Goal: Task Accomplishment & Management: Complete application form

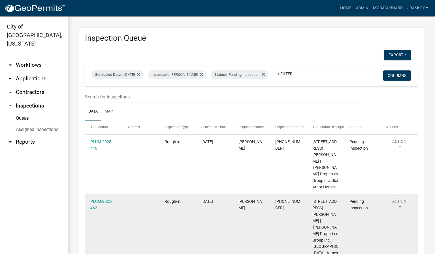
click at [400, 203] on button "Action" at bounding box center [399, 205] width 26 height 14
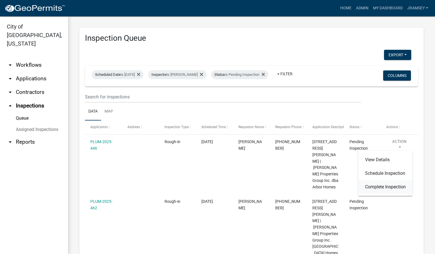
click at [377, 187] on link "Complete Inspection" at bounding box center [385, 187] width 54 height 14
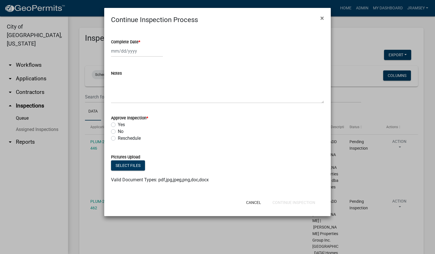
select select "9"
select select "2025"
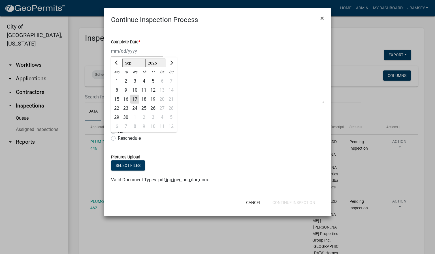
click at [125, 51] on div "[PERSON_NAME] Feb Mar Apr [PERSON_NAME][DATE] Oct Nov [DATE] 1526 1527 1528 152…" at bounding box center [137, 51] width 52 height 12
click at [135, 97] on div "17" at bounding box center [134, 99] width 9 height 9
type input "[DATE]"
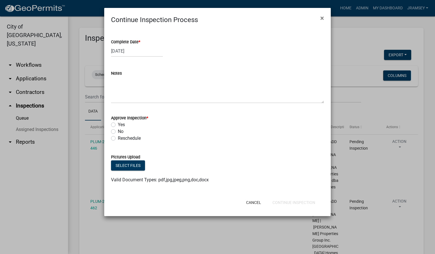
click at [118, 125] on label "Yes" at bounding box center [121, 124] width 7 height 7
click at [118, 125] on input "Yes" at bounding box center [120, 123] width 4 height 4
radio input "true"
click at [287, 200] on button "Continue Inspection" at bounding box center [294, 203] width 52 height 10
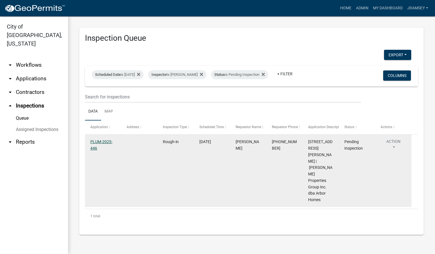
click at [104, 145] on link "PLUM-2025-446" at bounding box center [101, 145] width 22 height 11
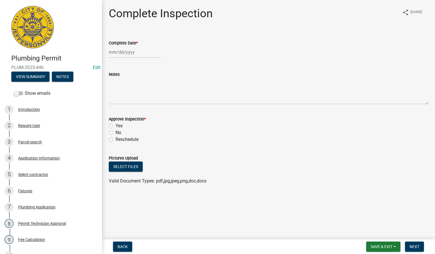
click at [122, 53] on div at bounding box center [135, 52] width 52 height 12
select select "9"
select select "2025"
click at [132, 99] on div "17" at bounding box center [132, 100] width 9 height 9
type input "[DATE]"
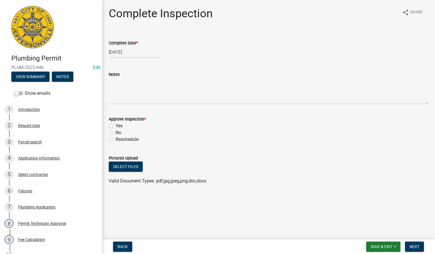
click at [116, 124] on label "Yes" at bounding box center [119, 126] width 7 height 7
click at [116, 124] on input "Yes" at bounding box center [118, 125] width 4 height 4
radio input "true"
click at [409, 246] on span "Next" at bounding box center [414, 247] width 10 height 5
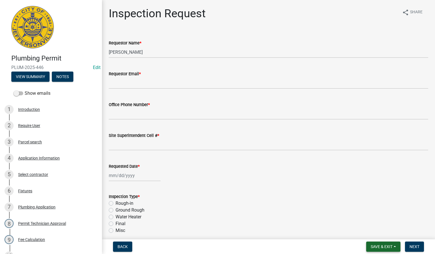
click at [382, 247] on span "Save & Exit" at bounding box center [382, 247] width 22 height 5
click at [372, 232] on button "Save & Exit" at bounding box center [377, 233] width 45 height 14
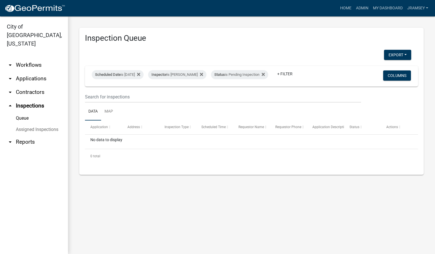
click at [27, 72] on link "arrow_drop_down Applications" at bounding box center [34, 79] width 68 height 14
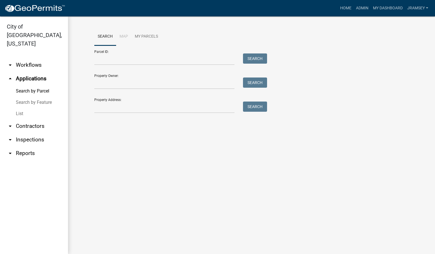
click at [33, 58] on link "arrow_drop_down Workflows" at bounding box center [34, 65] width 68 height 14
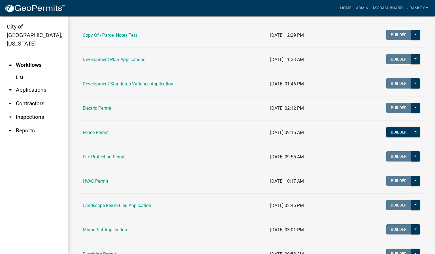
scroll to position [127, 0]
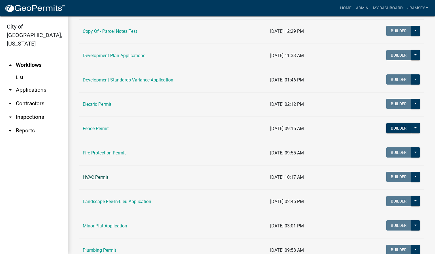
click at [104, 178] on link "HVAC Permit" at bounding box center [95, 177] width 25 height 5
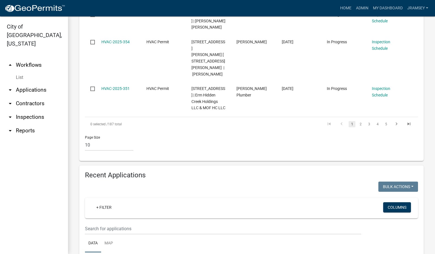
scroll to position [552, 0]
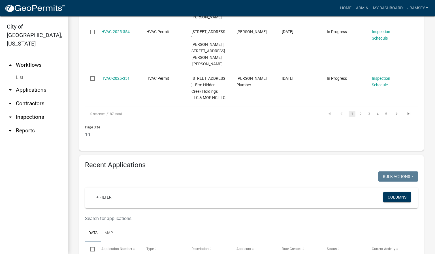
click at [107, 213] on input "text" at bounding box center [223, 219] width 276 height 12
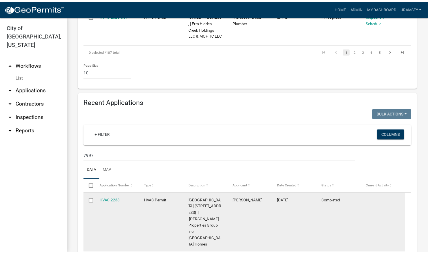
scroll to position [616, 0]
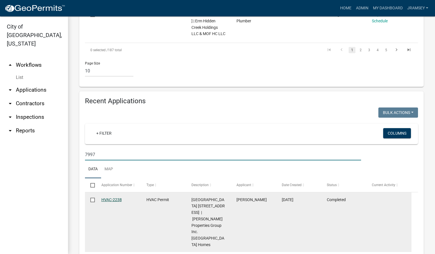
type input "7997"
click at [112, 198] on link "HVAC-2238" at bounding box center [111, 200] width 20 height 5
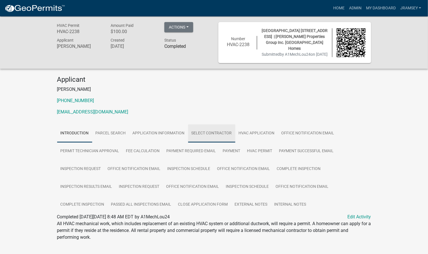
click at [211, 137] on link "Select contractor" at bounding box center [211, 134] width 47 height 18
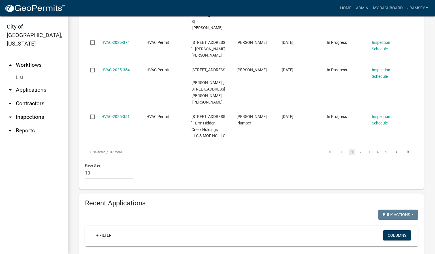
scroll to position [552, 0]
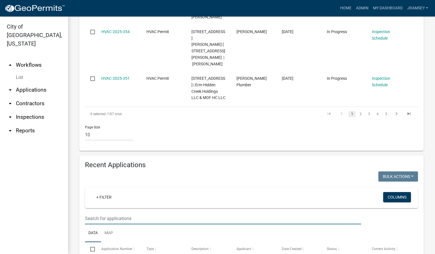
click at [112, 213] on input "text" at bounding box center [223, 219] width 276 height 12
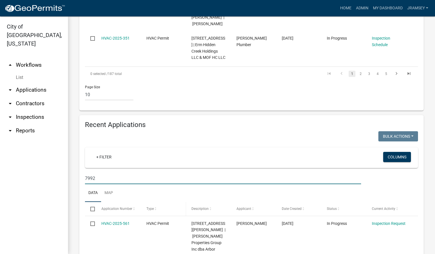
scroll to position [595, 0]
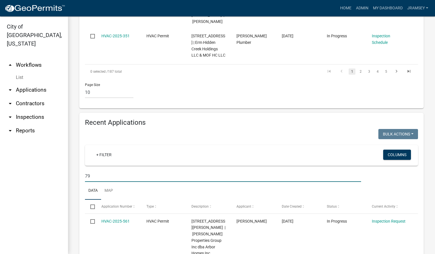
type input "7"
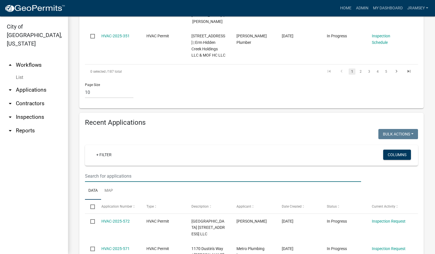
click at [97, 170] on input "text" at bounding box center [223, 176] width 276 height 12
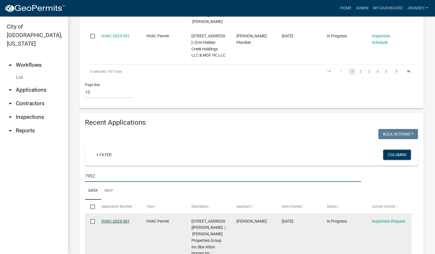
type input "7992"
click at [112, 219] on link "HVAC-2025-561" at bounding box center [115, 221] width 28 height 5
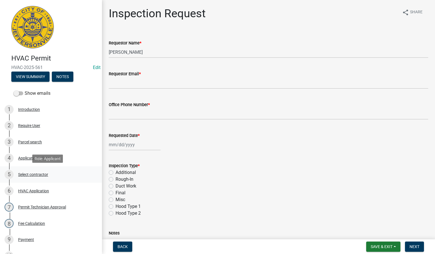
click at [30, 173] on div "Select contractor" at bounding box center [33, 175] width 30 height 4
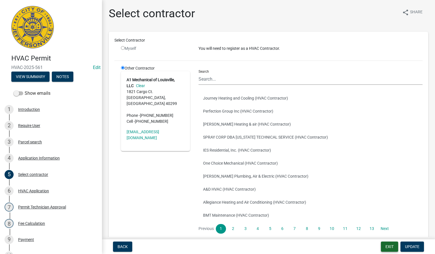
click at [391, 245] on button "Exit" at bounding box center [389, 247] width 17 height 10
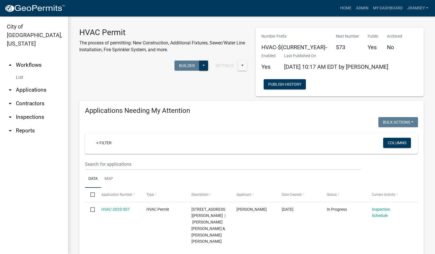
click at [36, 110] on link "arrow_drop_down Inspections" at bounding box center [34, 117] width 68 height 14
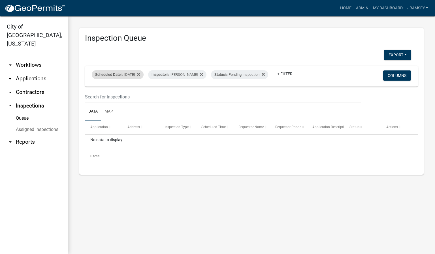
click at [136, 73] on div "Scheduled Date is [DATE]" at bounding box center [118, 74] width 52 height 9
click at [138, 92] on input "[DATE]" at bounding box center [123, 92] width 40 height 12
type input "[DATE]"
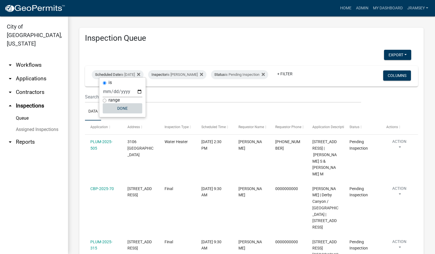
click at [126, 111] on button "Done" at bounding box center [123, 108] width 40 height 10
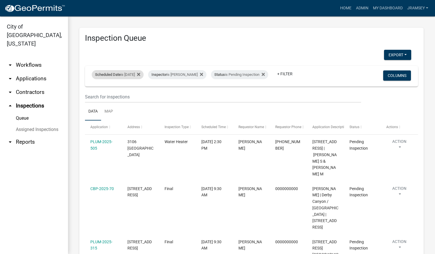
click at [144, 70] on div "Scheduled Date is [DATE]" at bounding box center [118, 74] width 52 height 9
click at [141, 92] on input "[DATE]" at bounding box center [123, 92] width 40 height 12
type input "[DATE]"
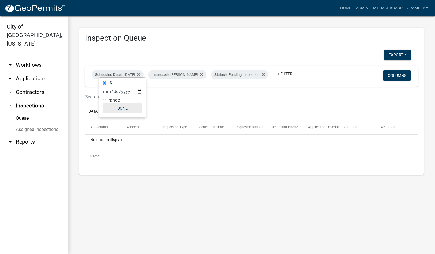
click at [127, 112] on button "Done" at bounding box center [123, 108] width 40 height 10
click at [30, 72] on link "arrow_drop_down Applications" at bounding box center [34, 79] width 68 height 14
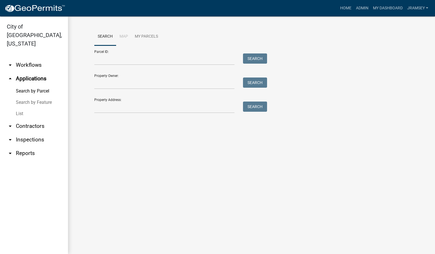
click at [33, 58] on link "arrow_drop_down Workflows" at bounding box center [34, 65] width 68 height 14
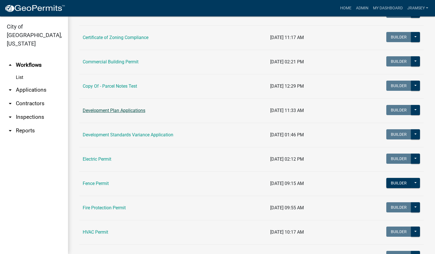
scroll to position [85, 0]
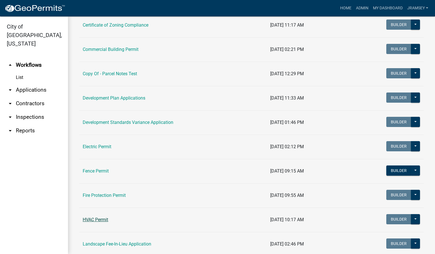
click at [93, 220] on link "HVAC Permit" at bounding box center [95, 219] width 25 height 5
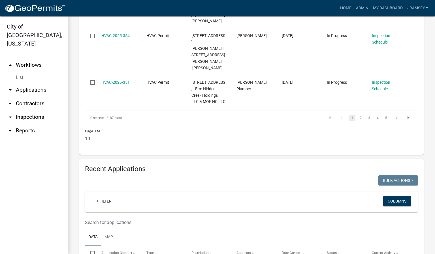
scroll to position [552, 0]
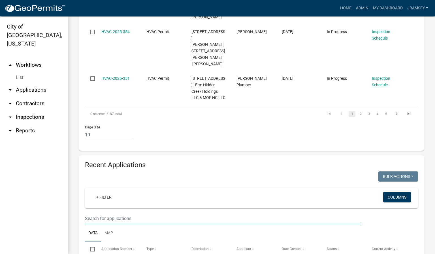
click at [115, 213] on input "text" at bounding box center [223, 219] width 276 height 12
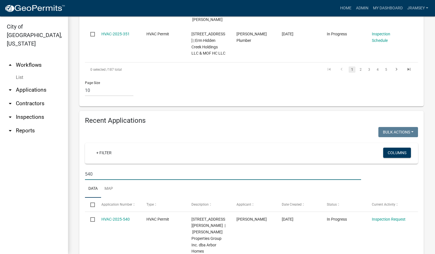
scroll to position [595, 0]
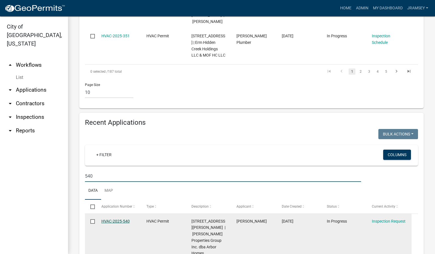
type input "540"
click at [115, 219] on link "HVAC-2025-540" at bounding box center [115, 221] width 28 height 5
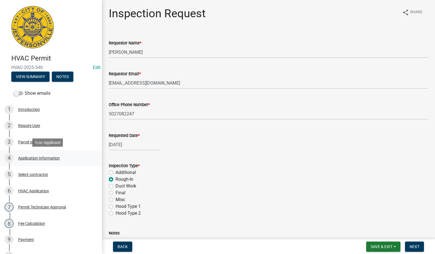
click at [44, 161] on div "4 Application Information" at bounding box center [49, 158] width 88 height 9
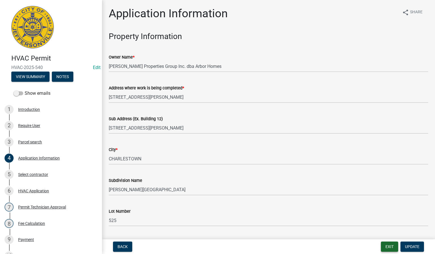
click at [386, 246] on button "Exit" at bounding box center [389, 247] width 17 height 10
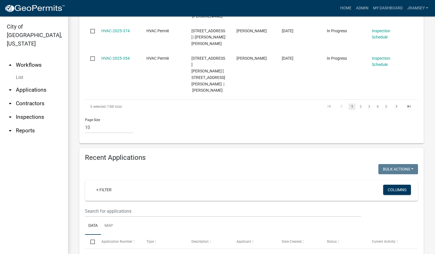
scroll to position [595, 0]
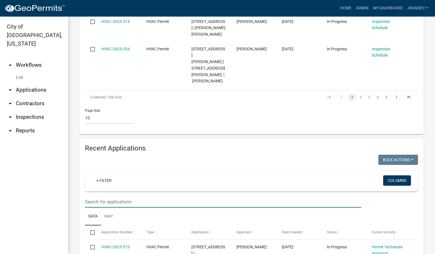
click at [115, 196] on input "text" at bounding box center [223, 202] width 276 height 12
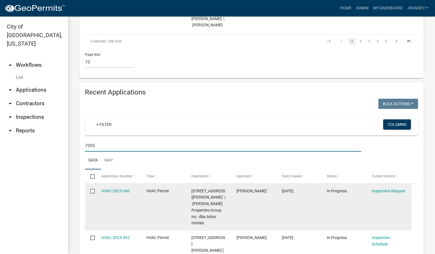
scroll to position [663, 0]
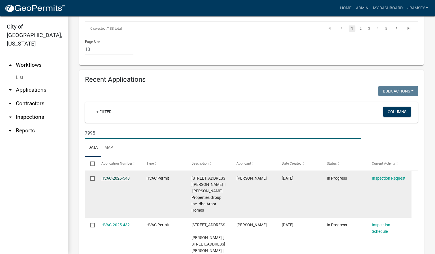
type input "7995"
click at [121, 176] on link "HVAC-2025-540" at bounding box center [115, 178] width 28 height 5
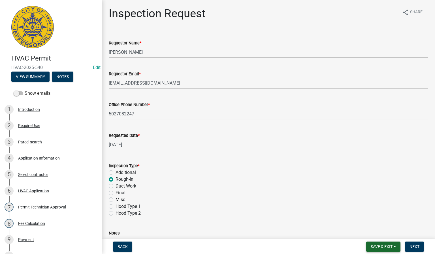
click at [378, 246] on span "Save & Exit" at bounding box center [382, 247] width 22 height 5
click at [370, 231] on button "Save & Exit" at bounding box center [377, 233] width 45 height 14
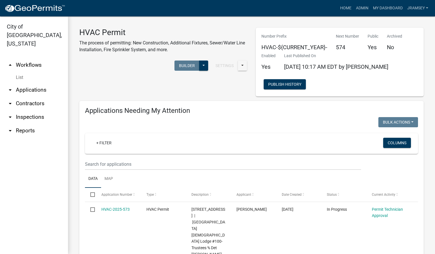
click at [35, 110] on link "arrow_drop_down Inspections" at bounding box center [34, 117] width 68 height 14
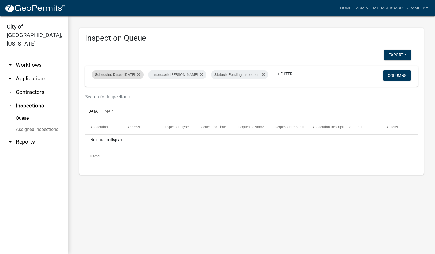
click at [128, 71] on div "Scheduled Date is [DATE]" at bounding box center [118, 74] width 52 height 9
click at [140, 93] on input "[DATE]" at bounding box center [123, 92] width 40 height 12
type input "[DATE]"
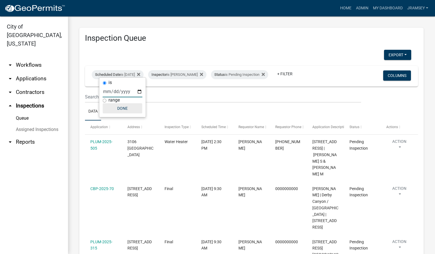
click at [125, 108] on button "Done" at bounding box center [123, 108] width 40 height 10
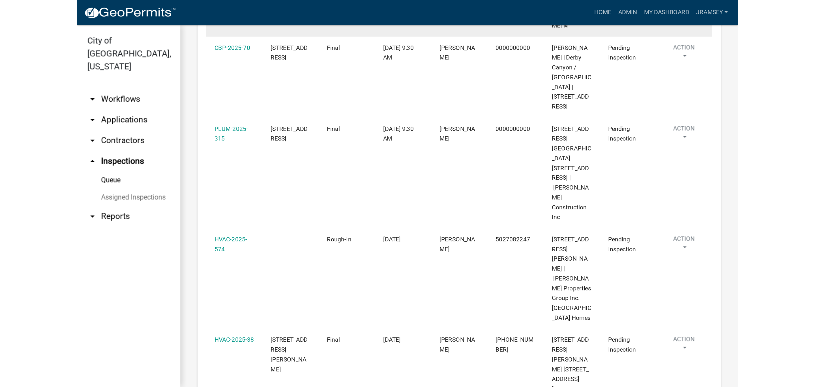
scroll to position [170, 0]
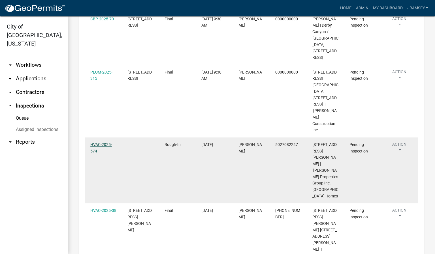
click at [107, 142] on link "HVAC-2025-574" at bounding box center [101, 147] width 22 height 11
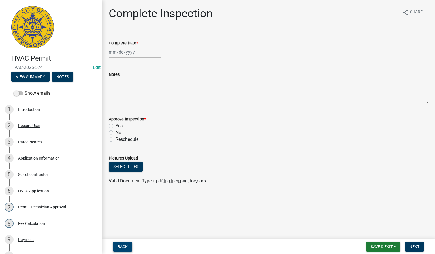
click at [124, 246] on span "Back" at bounding box center [122, 247] width 10 height 5
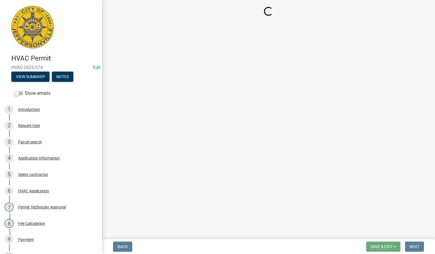
select select "13c97fbc-c819-4cee-844a-0db3d3c4db95"
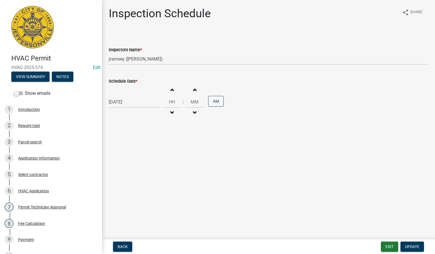
click at [122, 100] on div "[DATE]" at bounding box center [135, 102] width 52 height 12
select select "9"
select select "2025"
click at [132, 151] on div "17" at bounding box center [132, 150] width 9 height 9
type input "[DATE]"
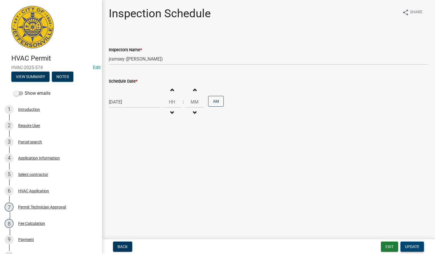
click at [410, 248] on span "Update" at bounding box center [412, 247] width 14 height 5
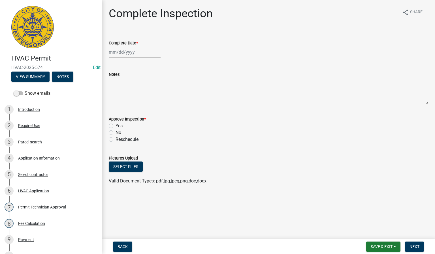
click at [117, 51] on div at bounding box center [135, 52] width 52 height 12
select select "9"
select select "2025"
click at [135, 99] on div "17" at bounding box center [132, 100] width 9 height 9
type input "[DATE]"
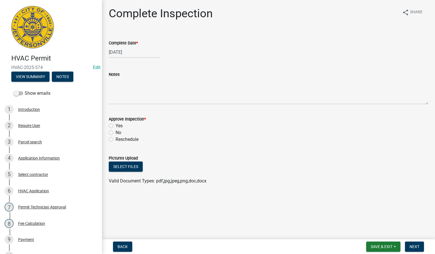
click at [116, 124] on label "Yes" at bounding box center [119, 126] width 7 height 7
click at [116, 124] on input "Yes" at bounding box center [118, 125] width 4 height 4
radio input "true"
click at [419, 248] on span "Next" at bounding box center [414, 247] width 10 height 5
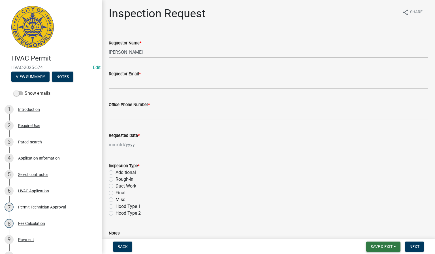
click at [372, 246] on span "Save & Exit" at bounding box center [382, 247] width 22 height 5
click at [368, 233] on button "Save & Exit" at bounding box center [377, 233] width 45 height 14
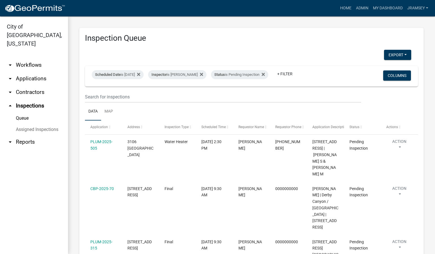
drag, startPoint x: 250, startPoint y: 191, endPoint x: 293, endPoint y: 172, distance: 47.2
click at [252, 190] on div "[PERSON_NAME]" at bounding box center [251, 192] width 26 height 13
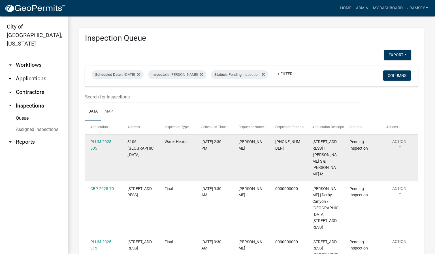
click at [171, 169] on datatable-body-cell "Water Heater" at bounding box center [177, 158] width 37 height 47
